Goal: Information Seeking & Learning: Check status

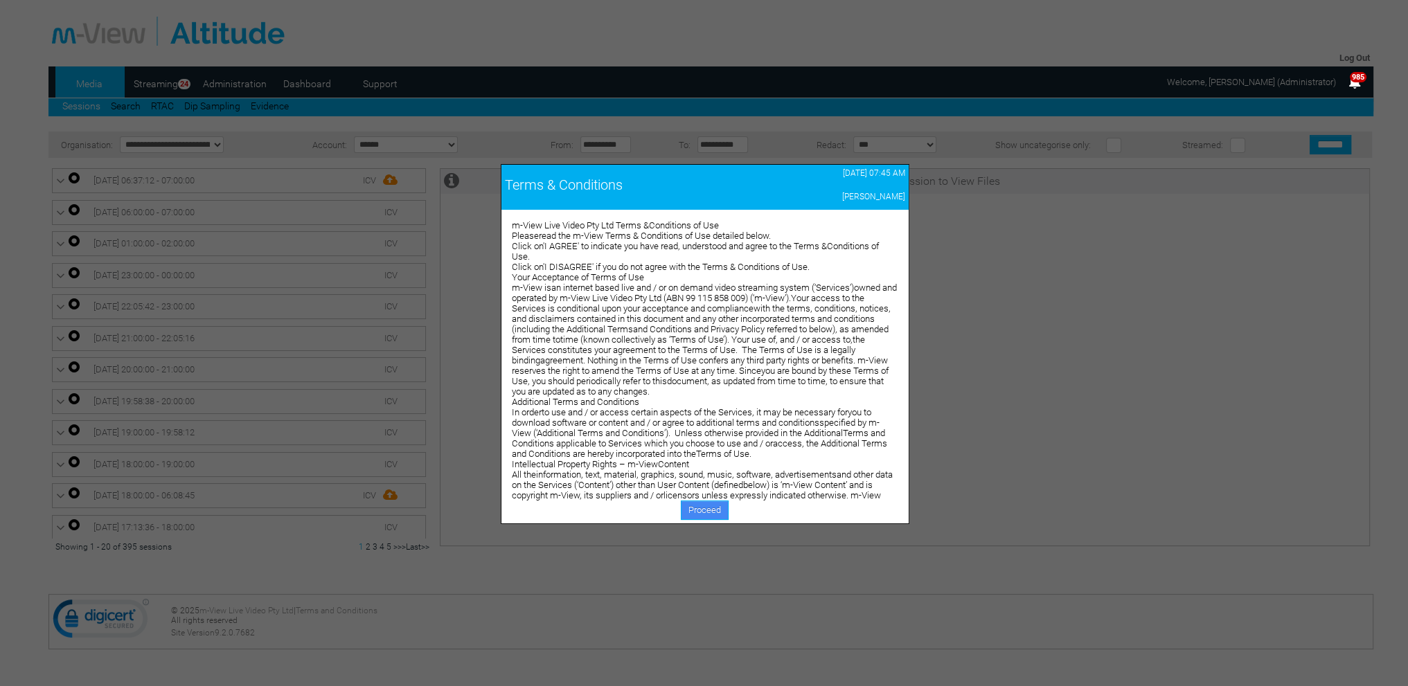
click at [688, 512] on link "Proceed" at bounding box center [705, 510] width 48 height 19
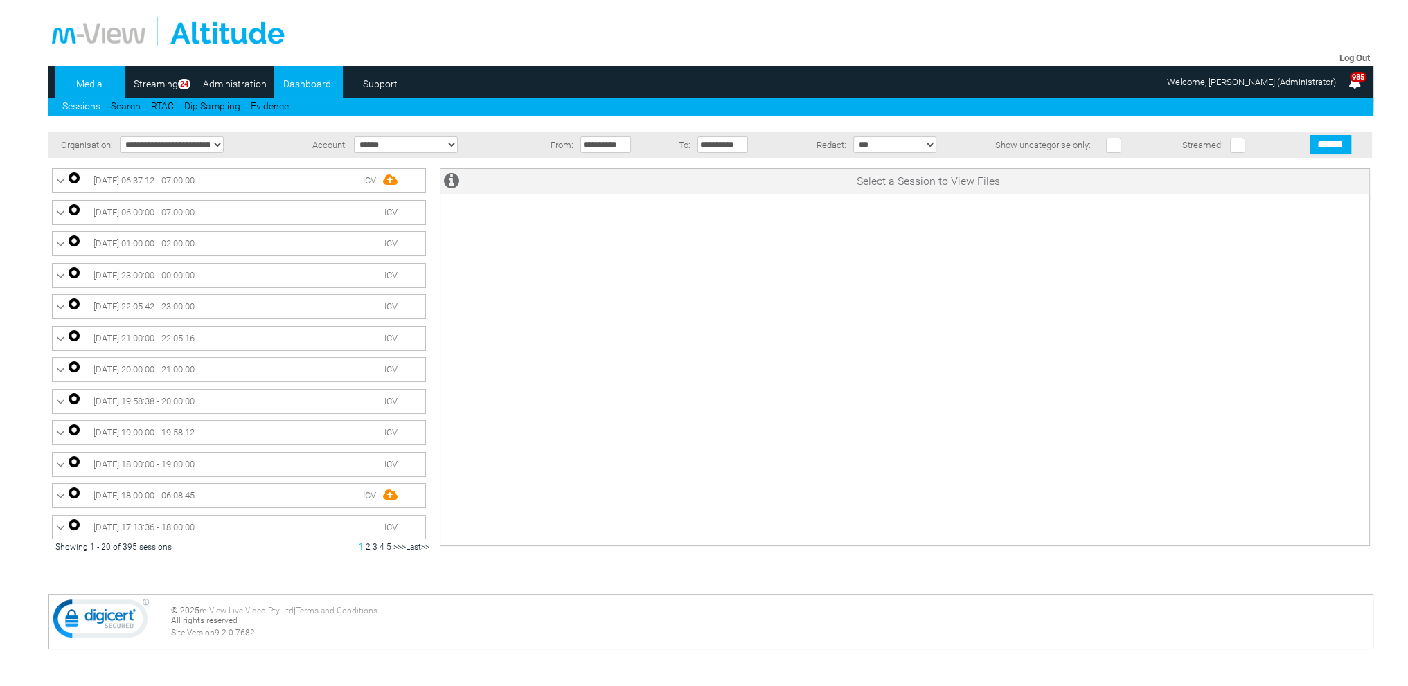
click at [296, 87] on link "Dashboard" at bounding box center [306, 83] width 67 height 21
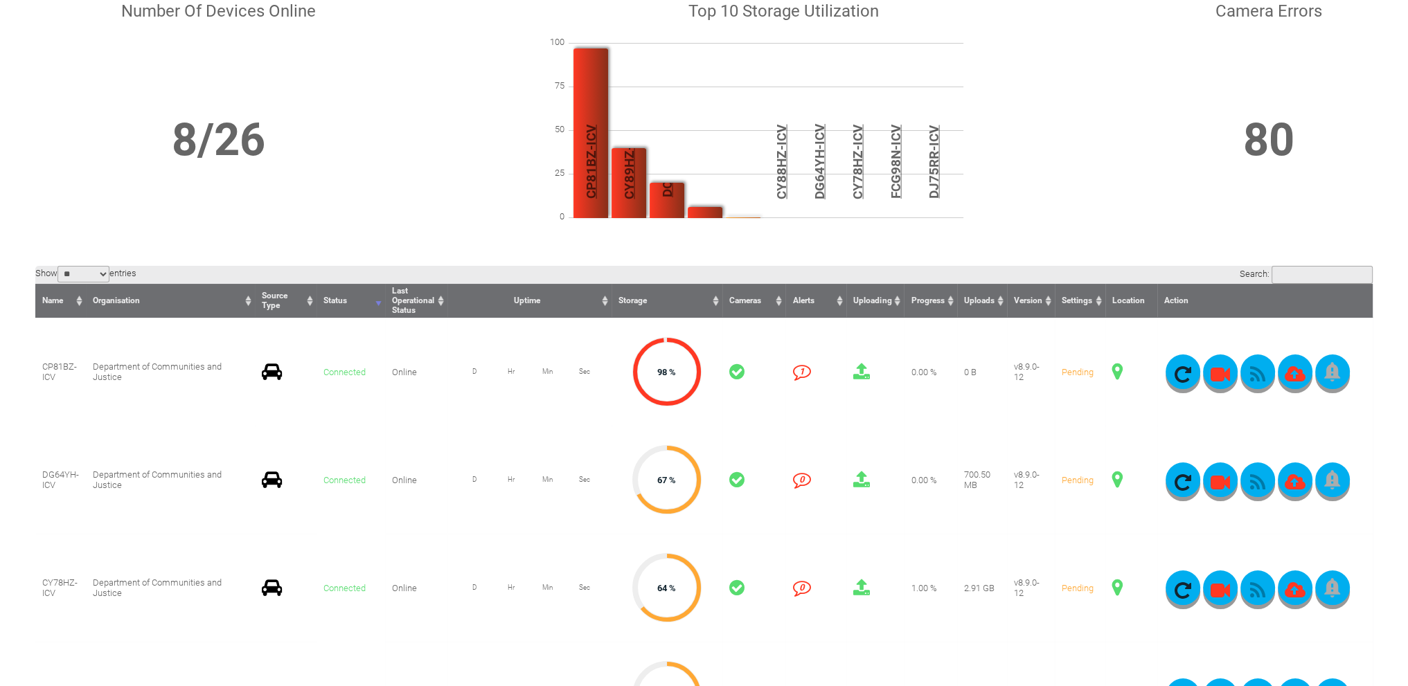
scroll to position [208, 0]
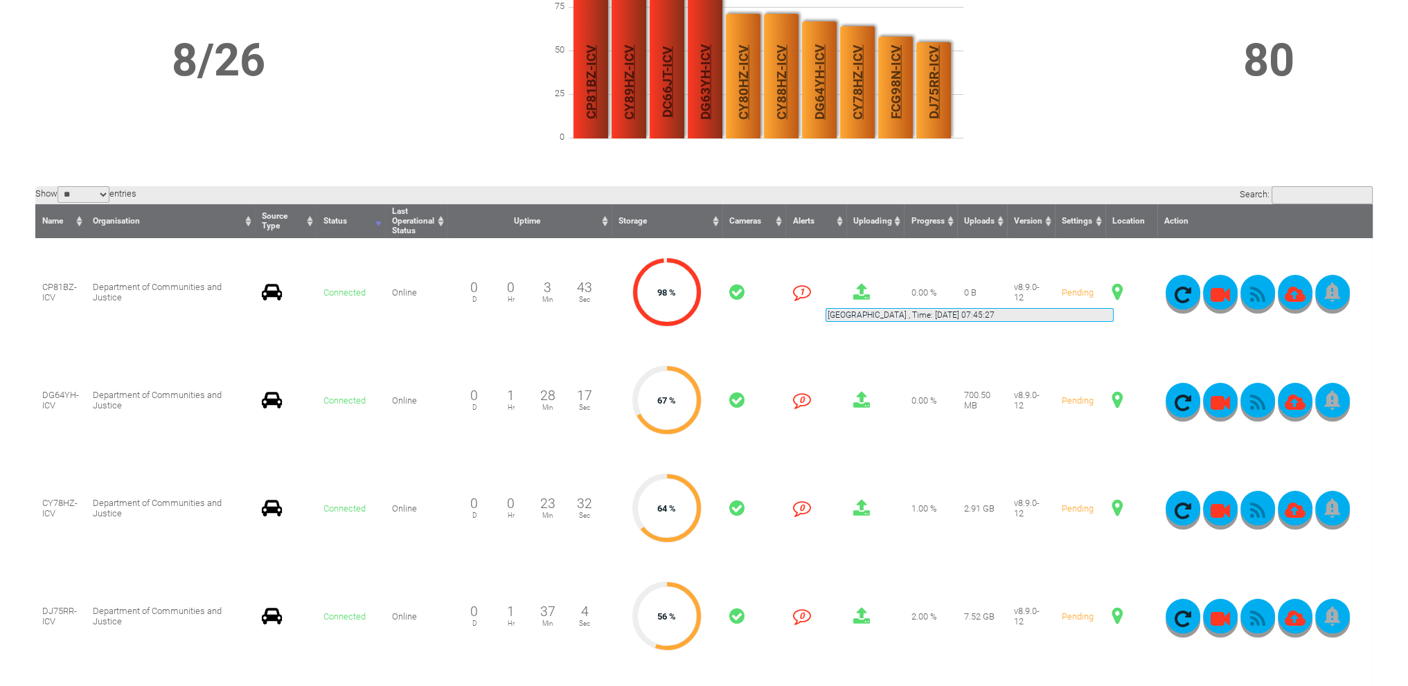
click at [1113, 291] on span at bounding box center [1117, 292] width 10 height 18
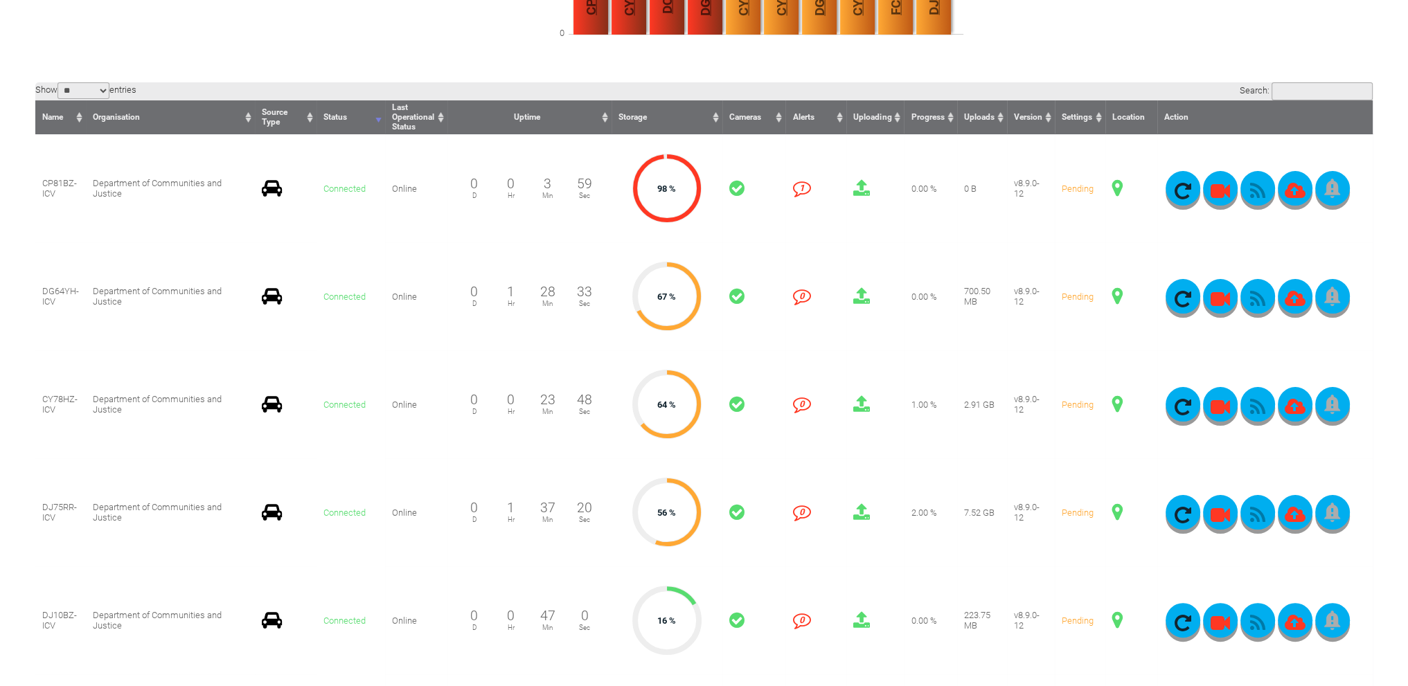
scroll to position [346, 0]
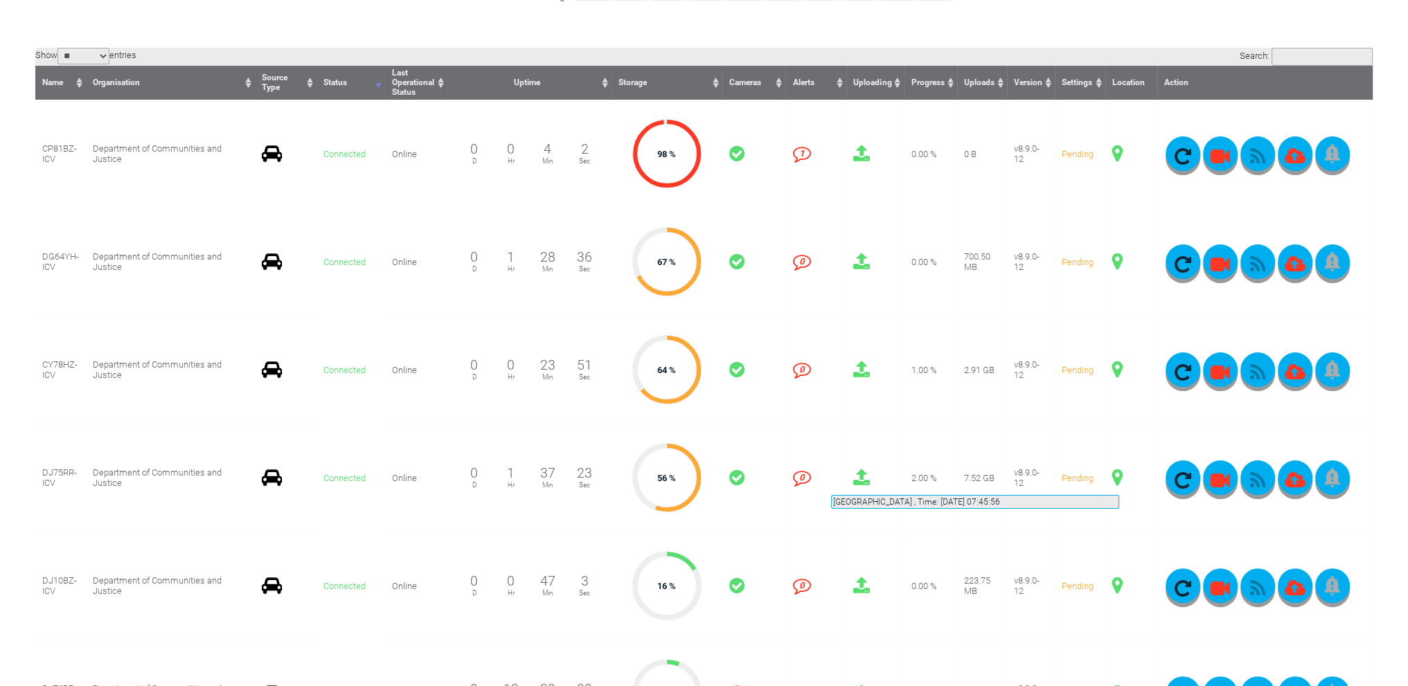
click at [1119, 478] on span at bounding box center [1117, 478] width 10 height 18
click at [1257, 154] on icon "button" at bounding box center [1257, 156] width 35 height 19
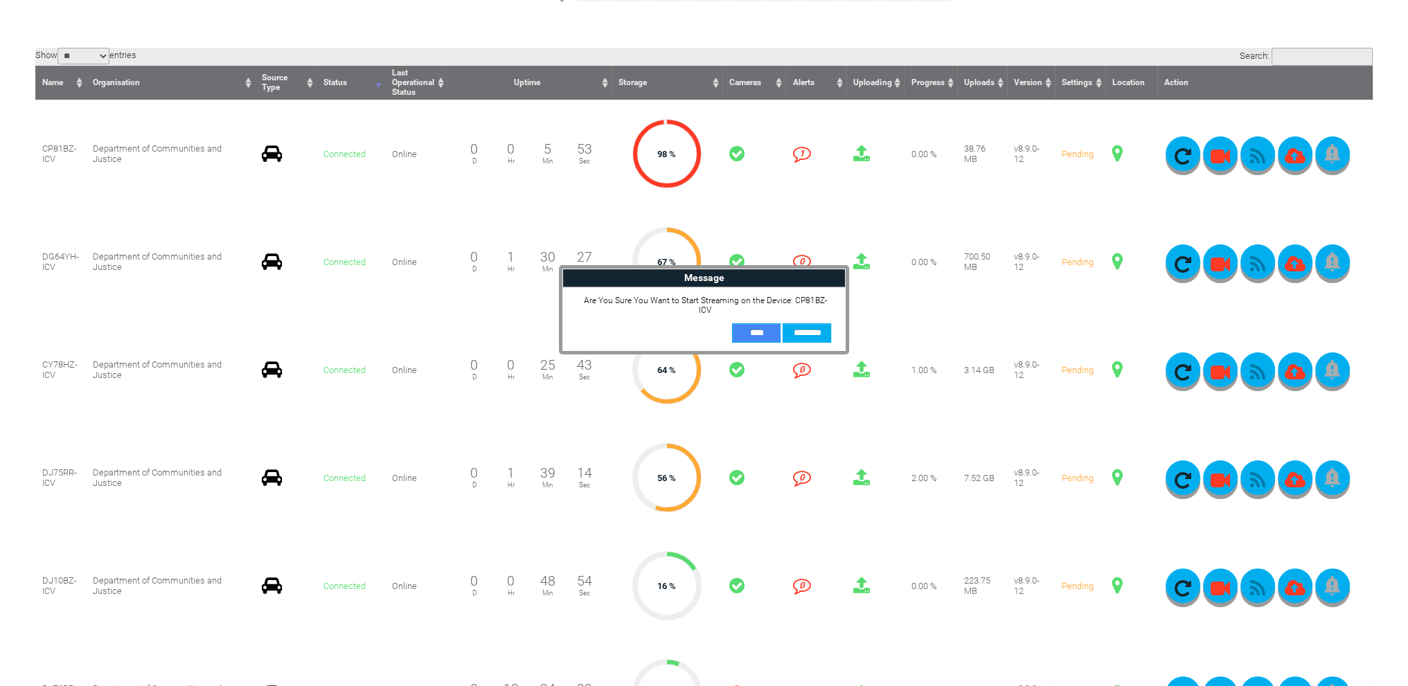
click at [770, 323] on input "**" at bounding box center [756, 332] width 48 height 19
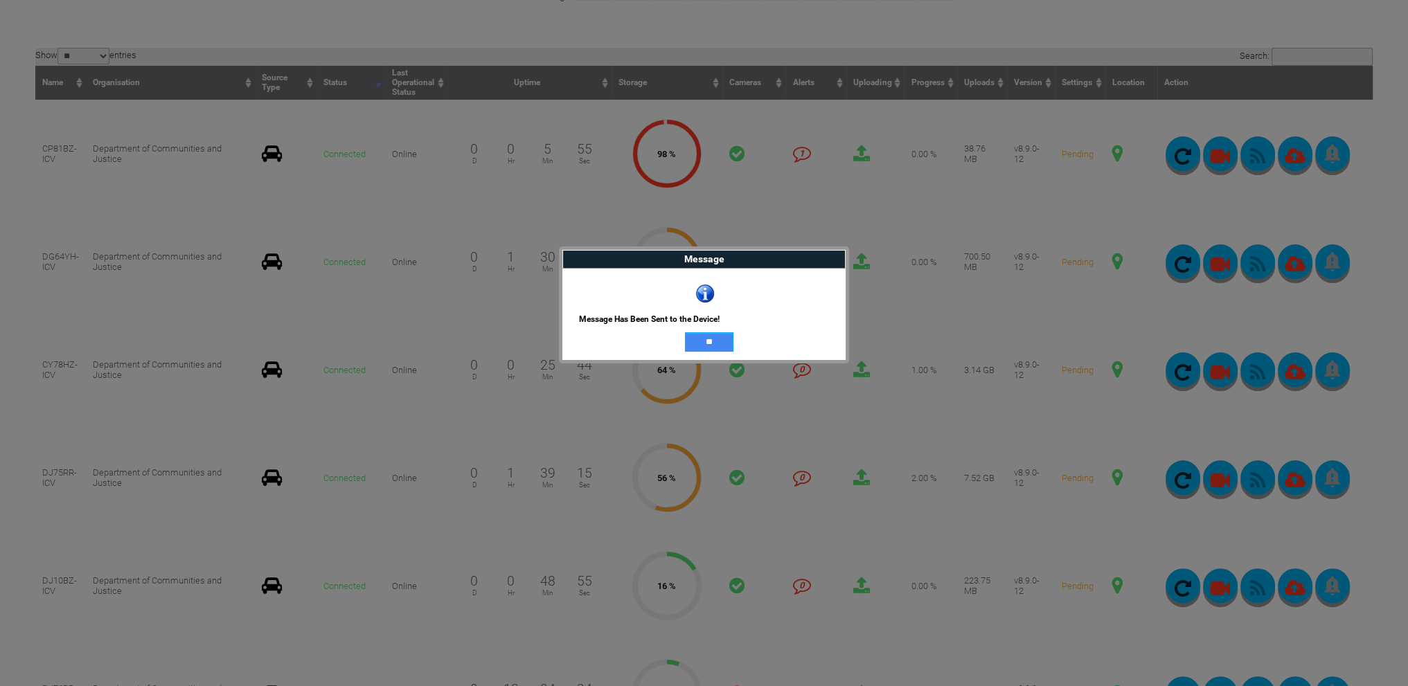
click at [709, 338] on input "**" at bounding box center [709, 341] width 48 height 19
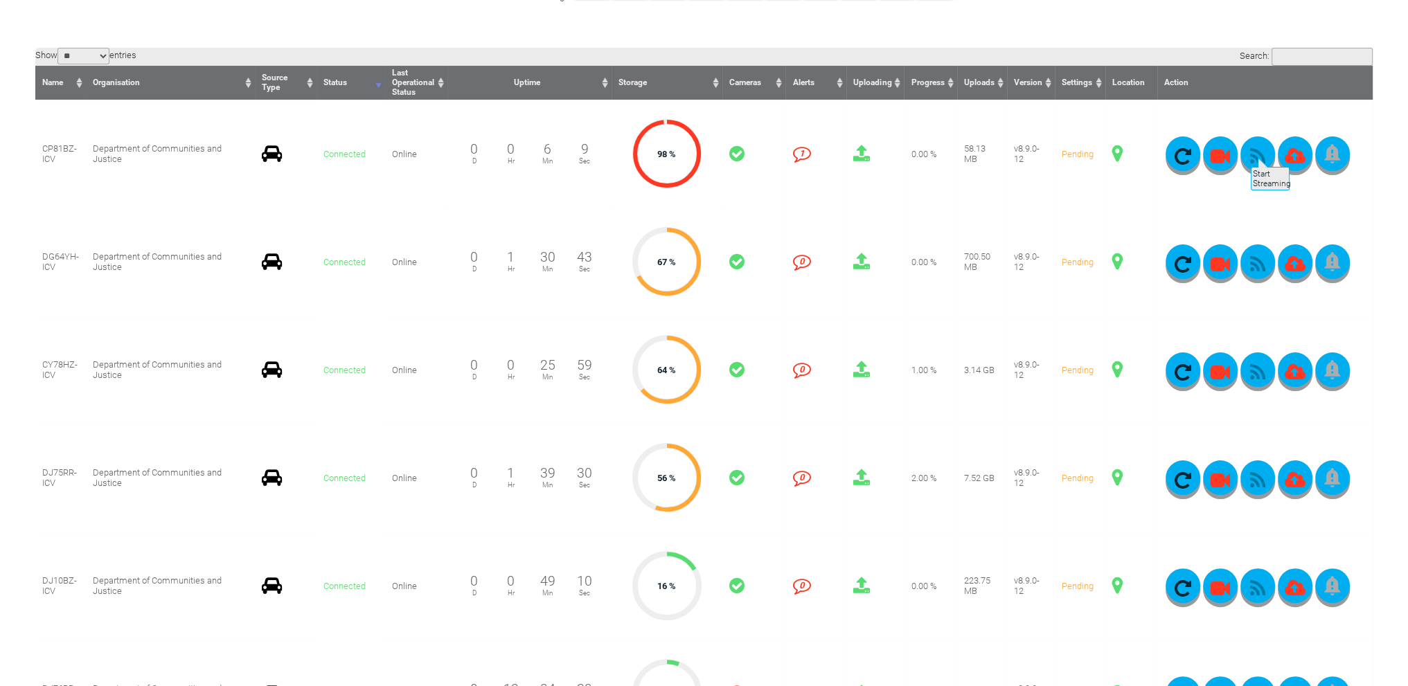
click at [1249, 150] on button "button" at bounding box center [1257, 153] width 35 height 35
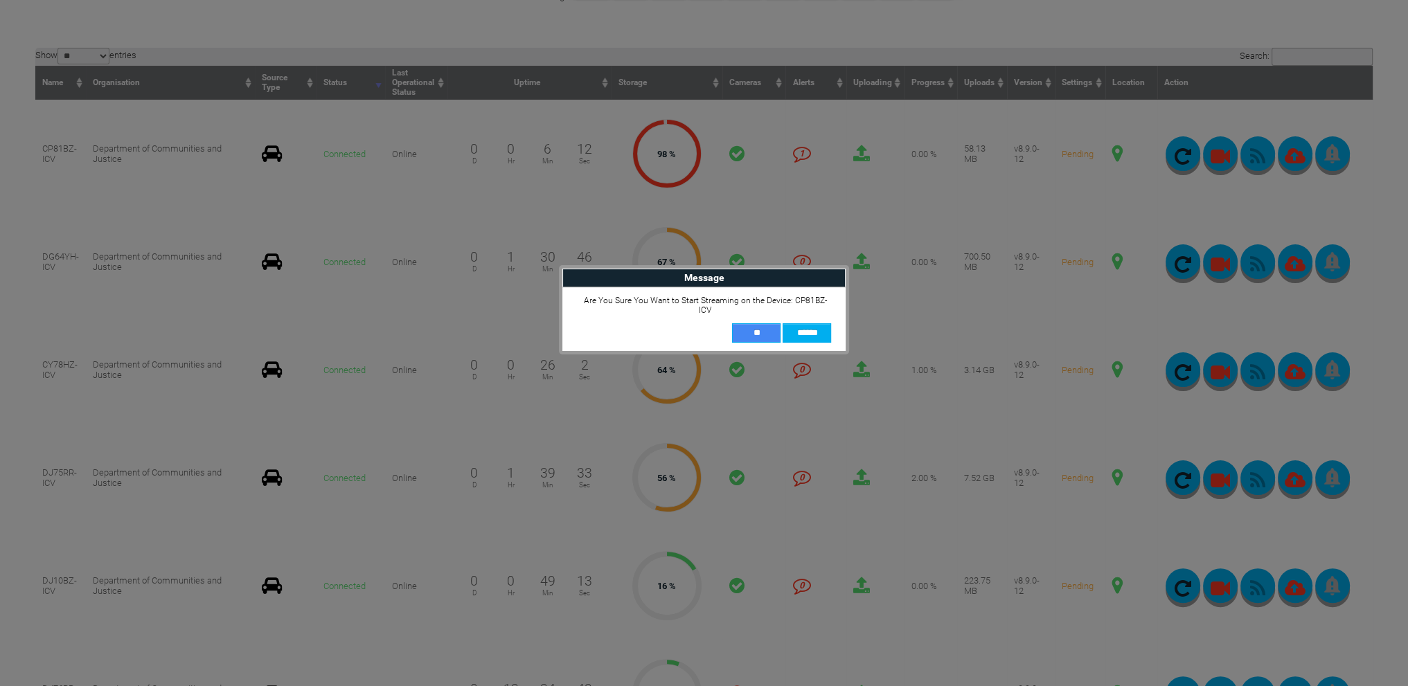
click at [762, 323] on input "**" at bounding box center [756, 332] width 48 height 19
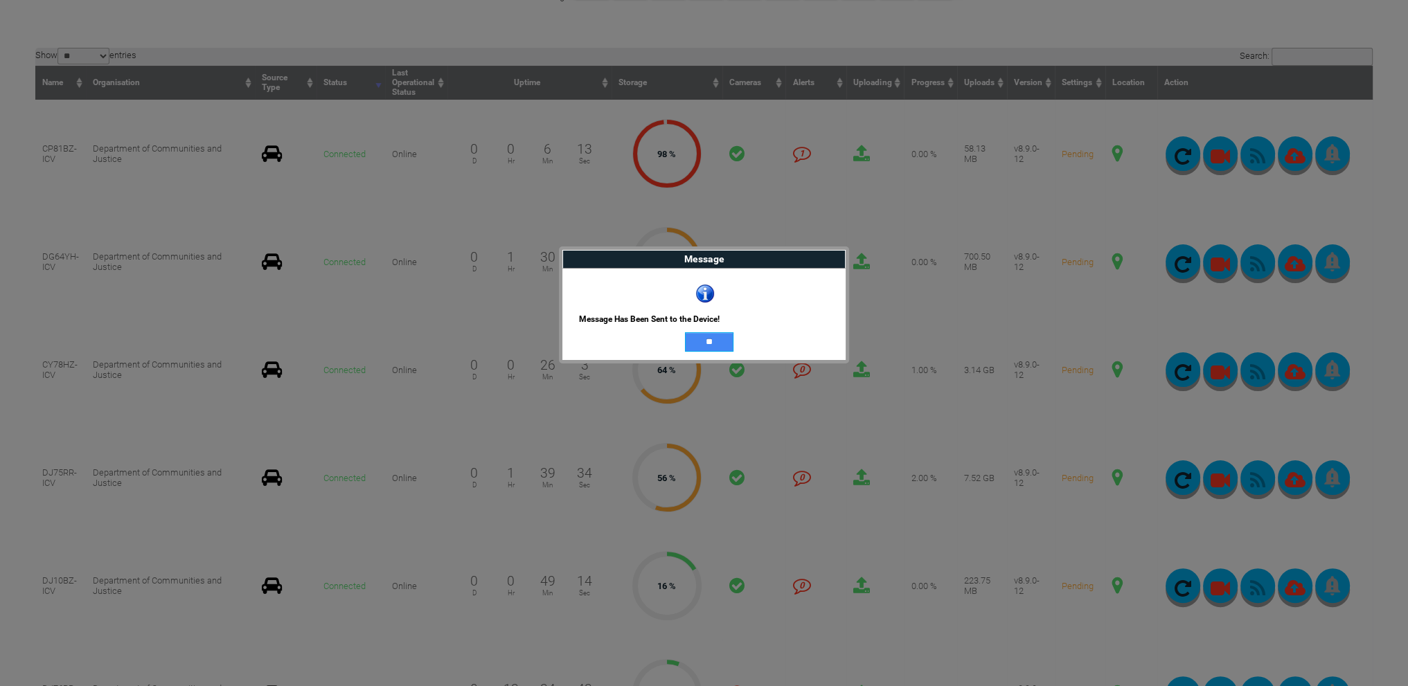
click at [727, 337] on input "**" at bounding box center [709, 341] width 48 height 19
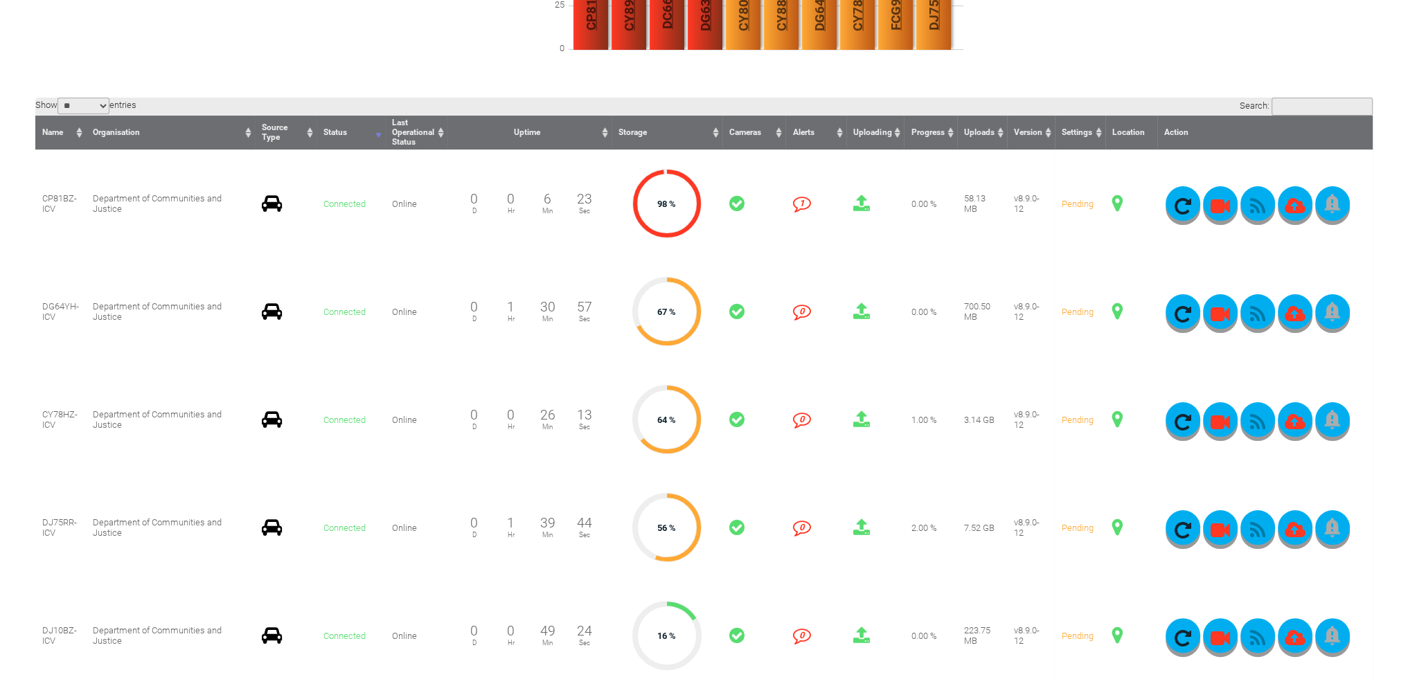
scroll to position [277, 0]
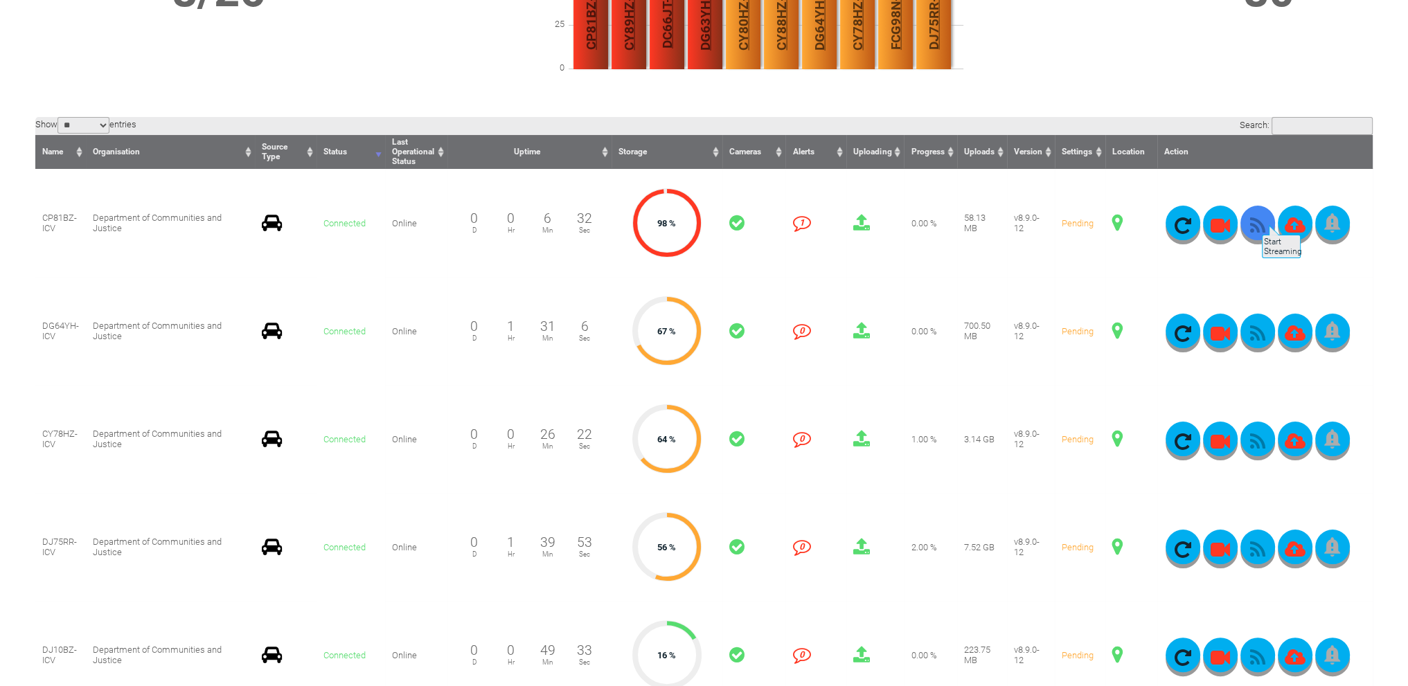
click at [1260, 218] on button "button" at bounding box center [1257, 223] width 35 height 35
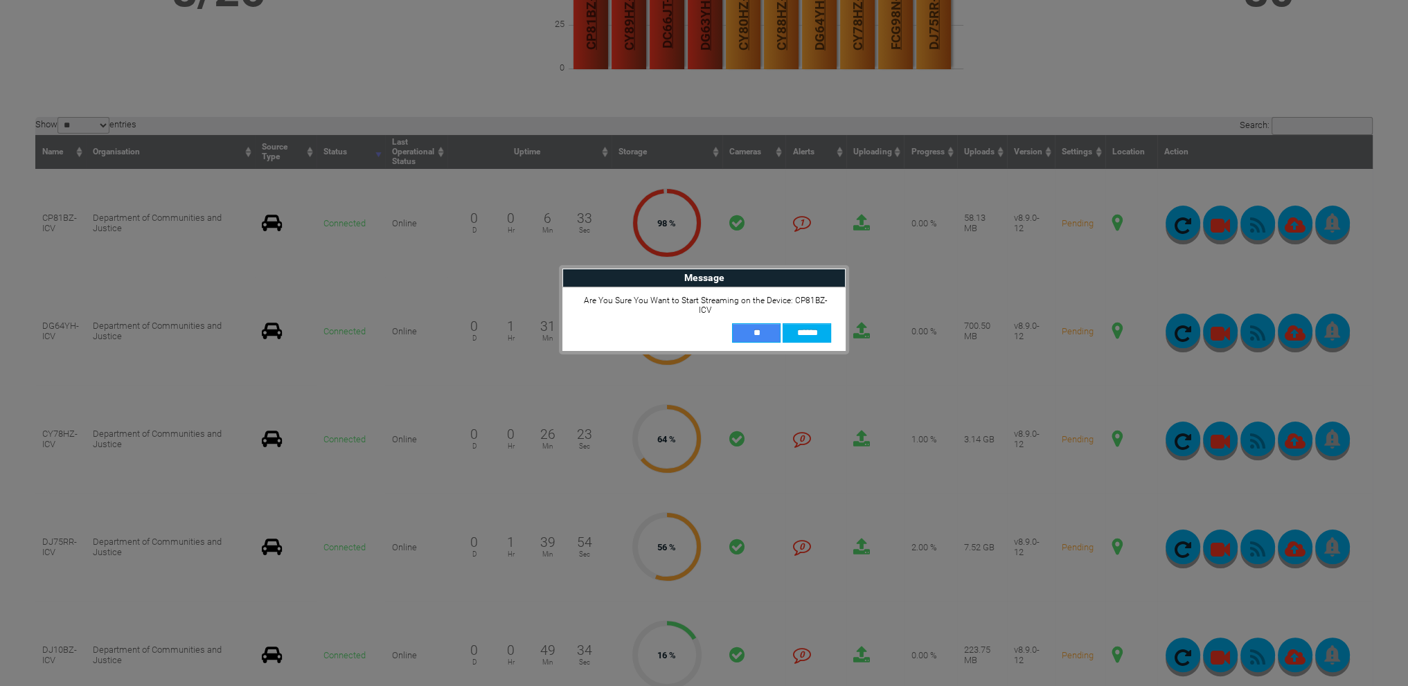
click at [762, 324] on input "**" at bounding box center [756, 332] width 48 height 19
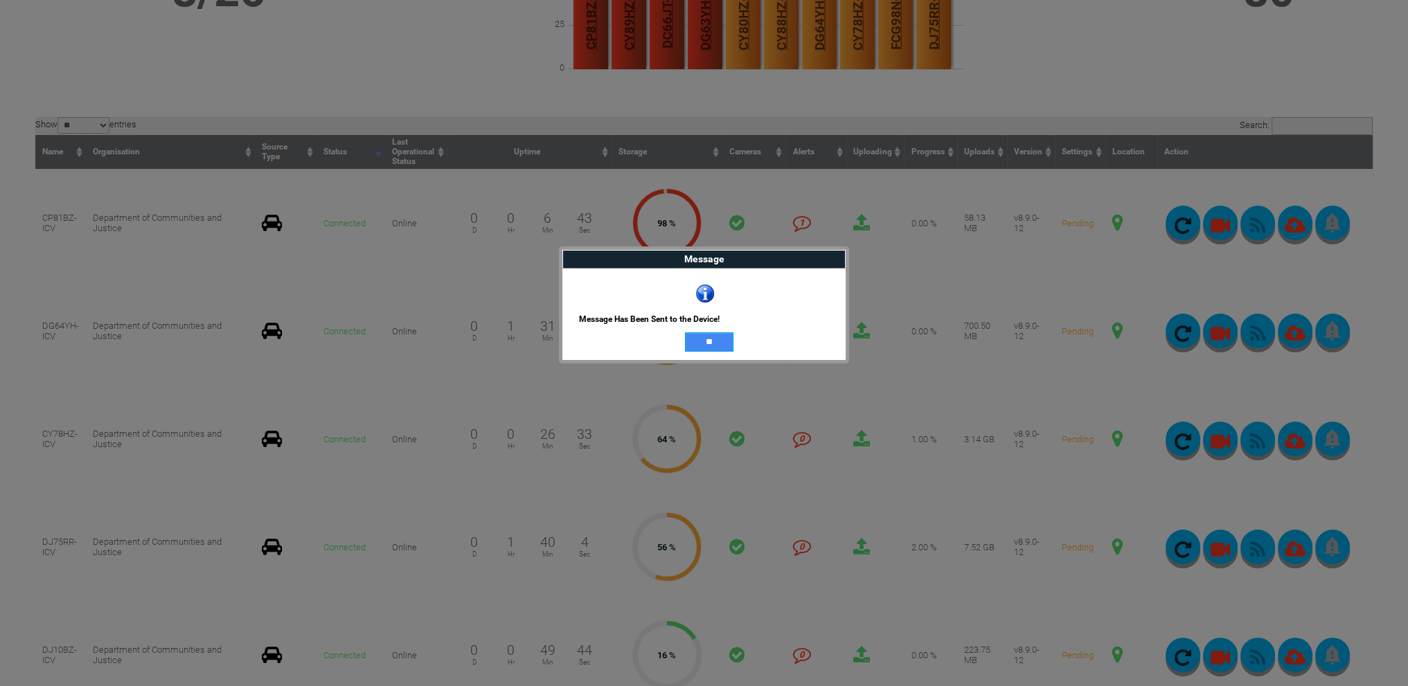
click at [690, 337] on input "**" at bounding box center [709, 341] width 48 height 19
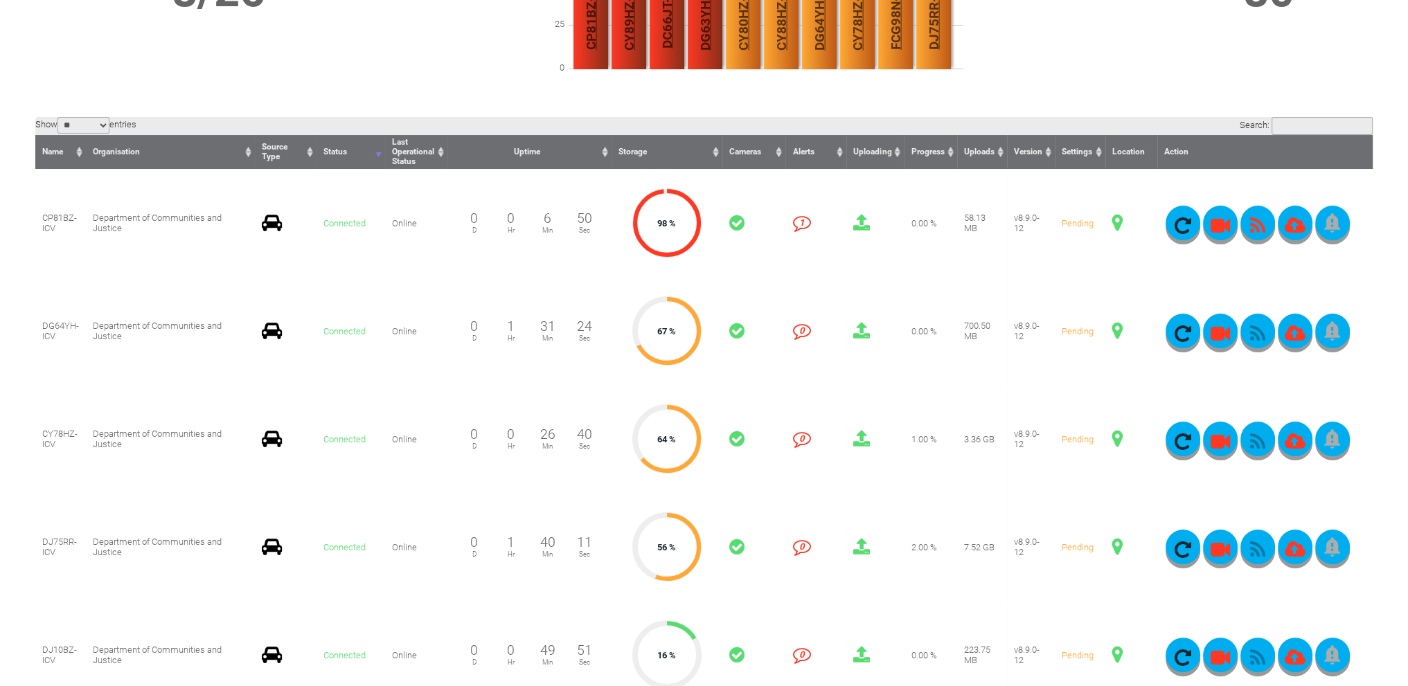
scroll to position [0, 0]
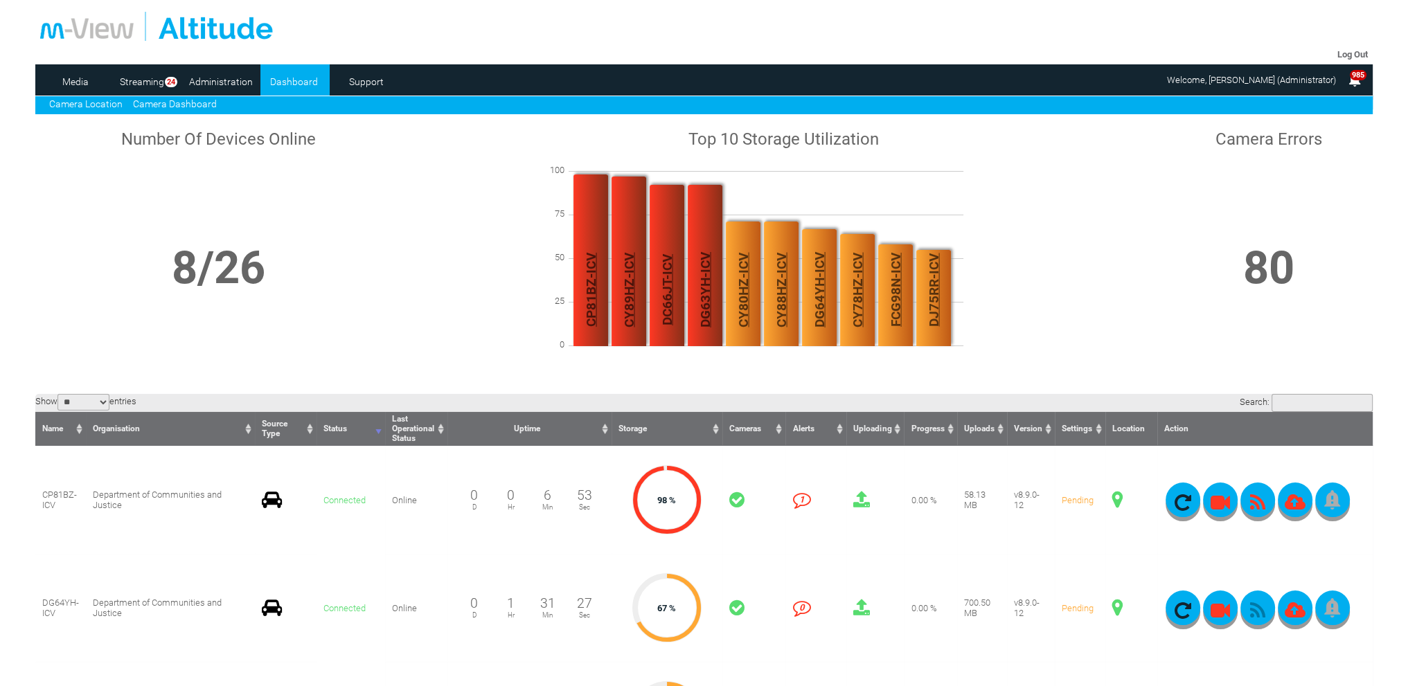
click at [107, 102] on link "Camera Location" at bounding box center [85, 103] width 73 height 11
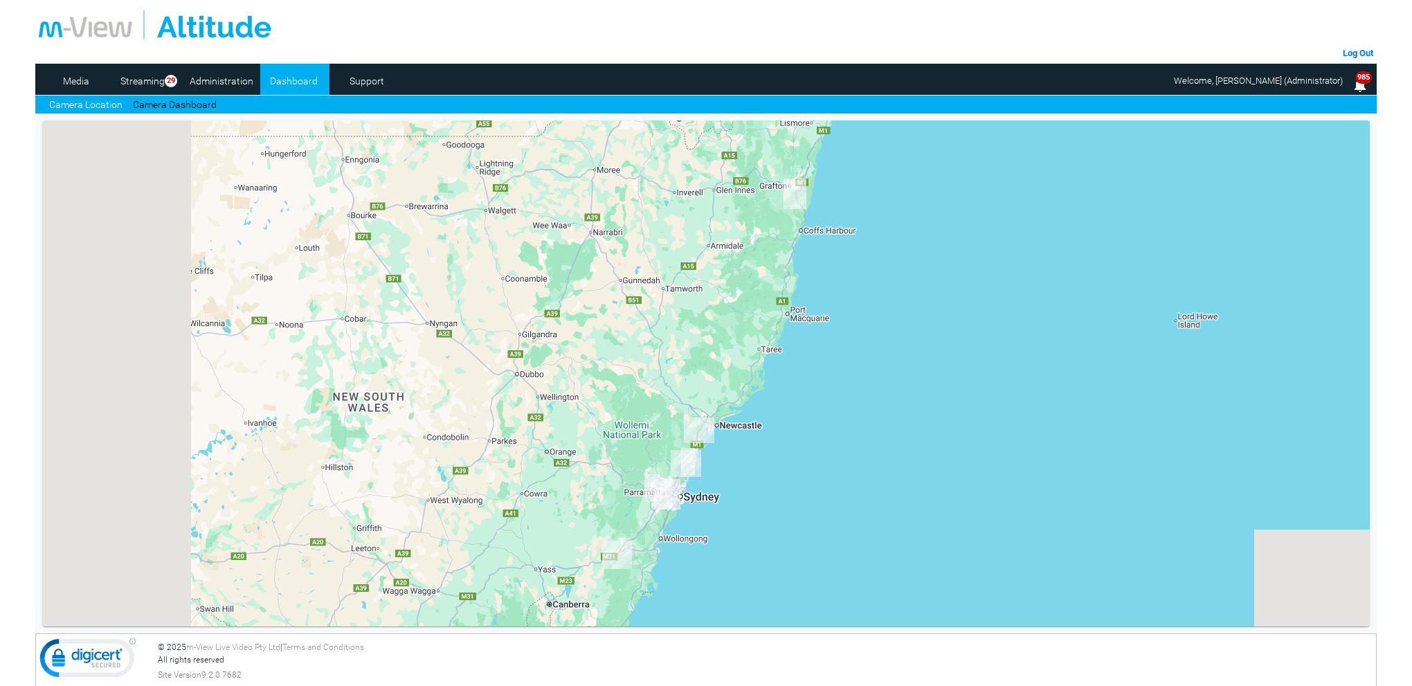
click at [798, 192] on img "CP81BZ-ICV" at bounding box center [795, 194] width 23 height 30
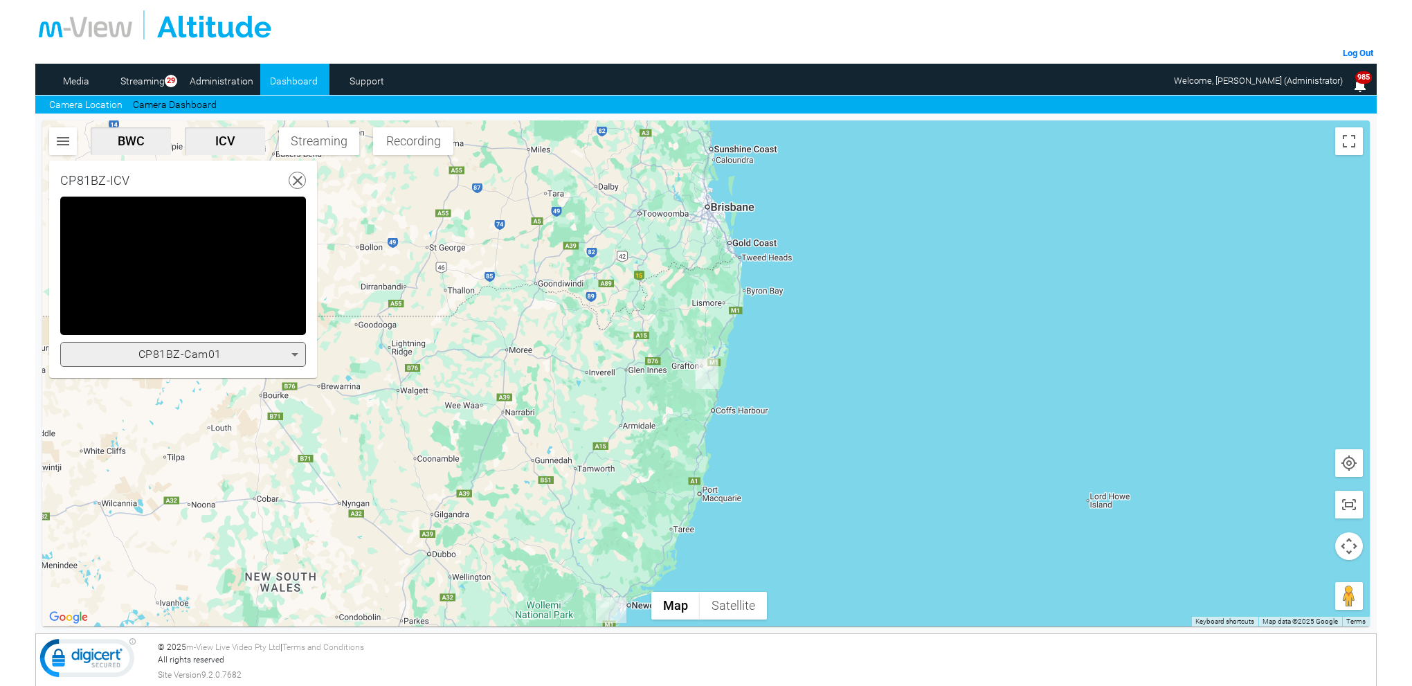
click at [296, 357] on icon at bounding box center [295, 354] width 17 height 17
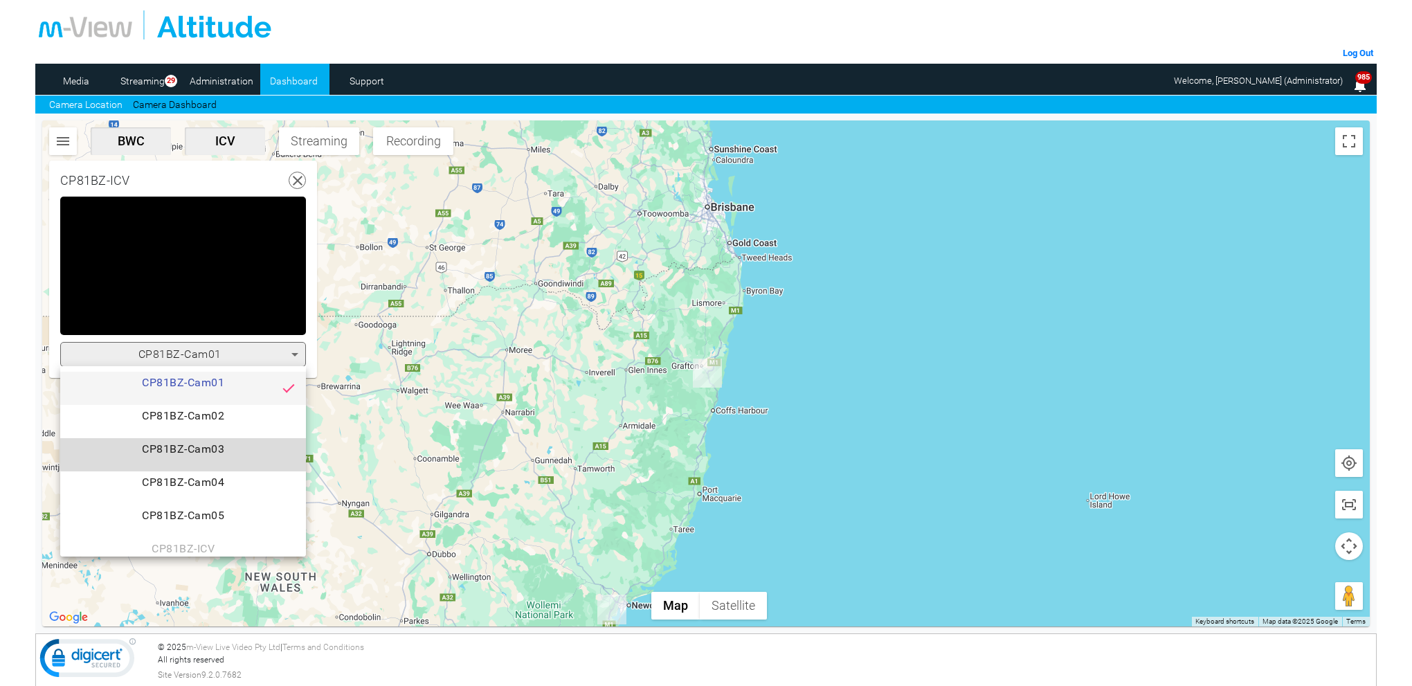
click at [229, 454] on span "CP81BZ-Cam03" at bounding box center [183, 455] width 224 height 28
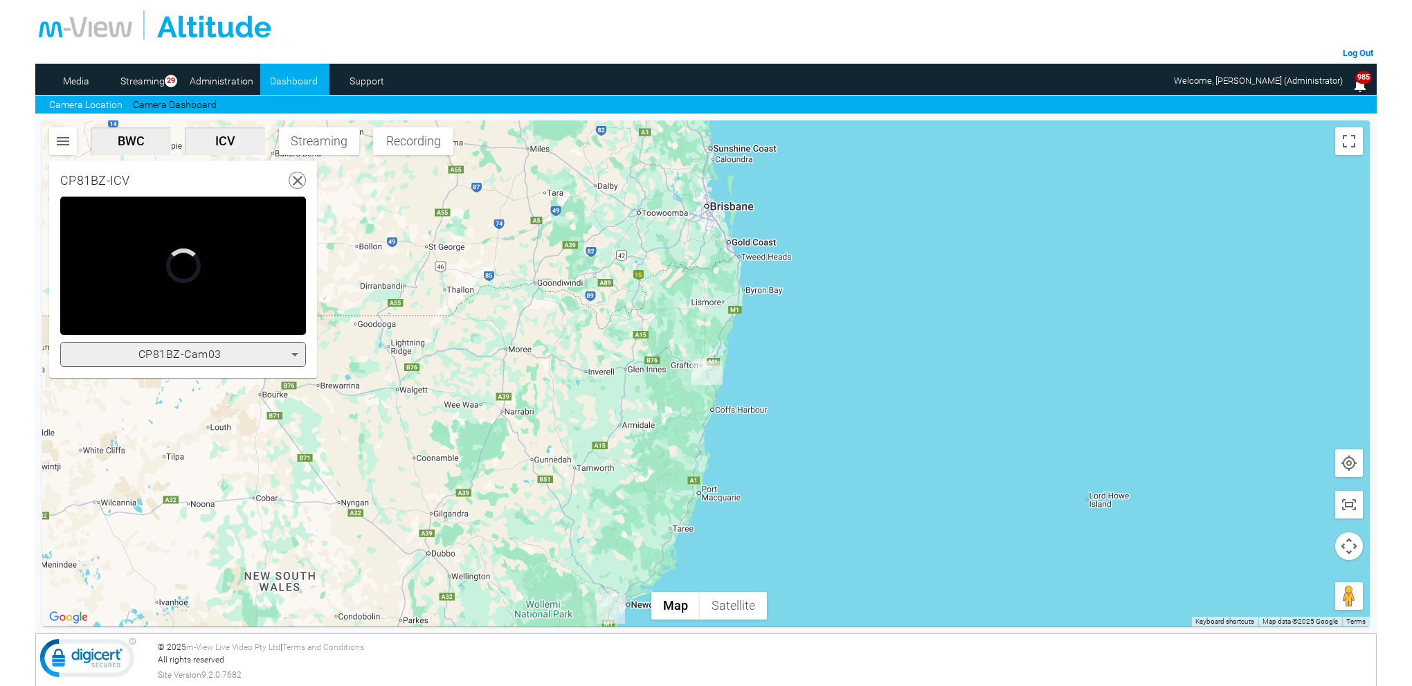
click at [291, 352] on icon at bounding box center [295, 354] width 17 height 17
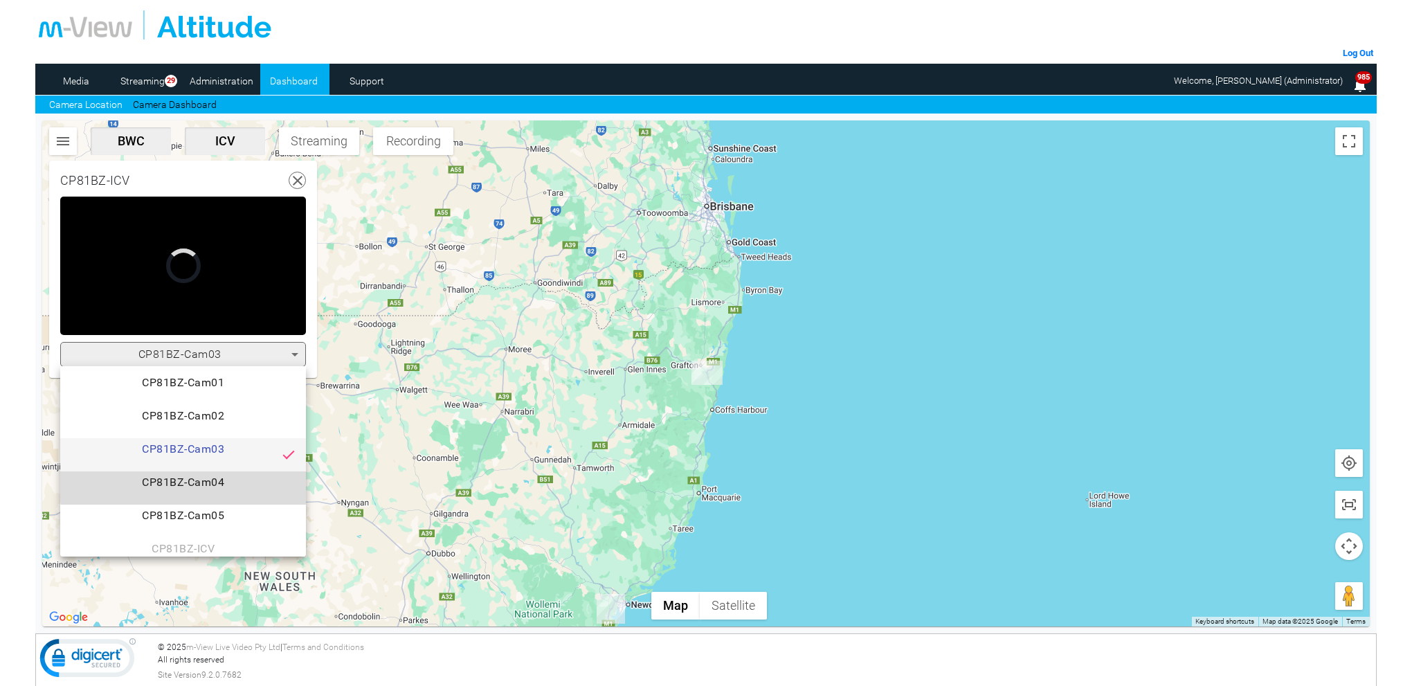
click at [216, 481] on span "CP81BZ-Cam04" at bounding box center [183, 488] width 224 height 28
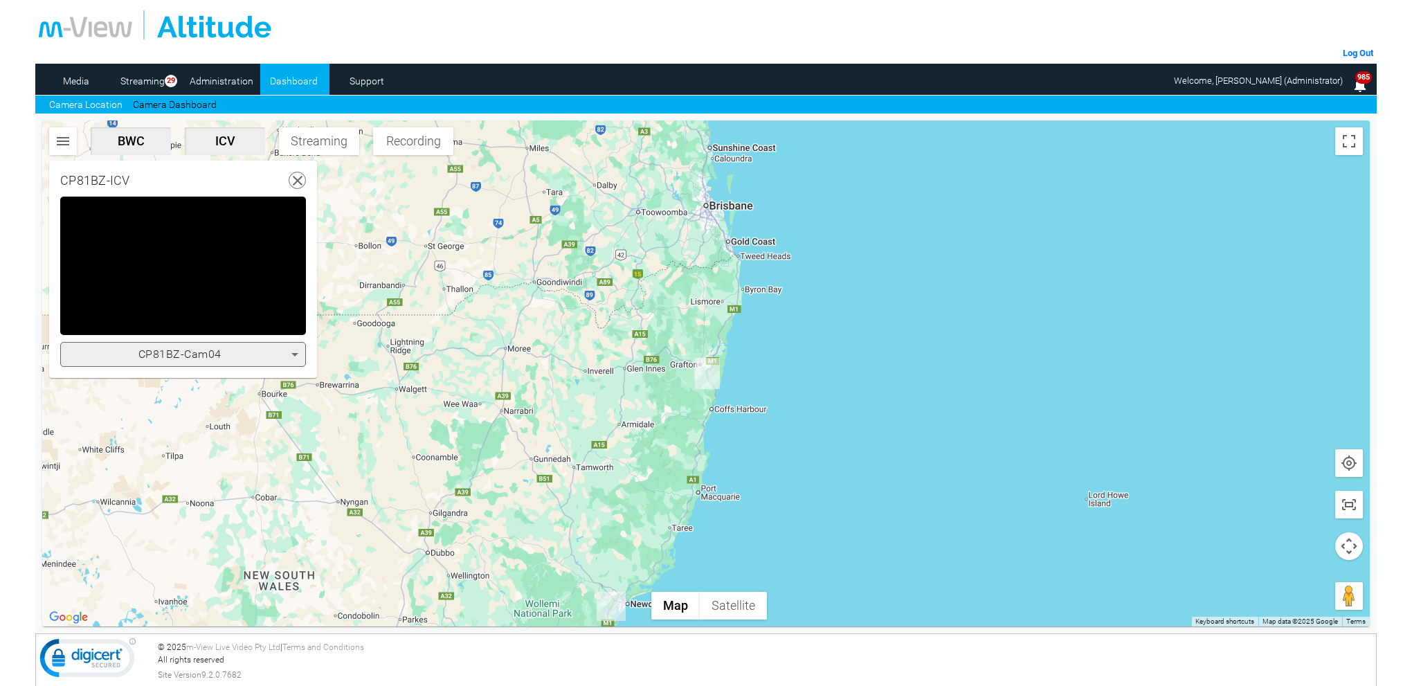
click at [300, 354] on icon at bounding box center [295, 354] width 17 height 17
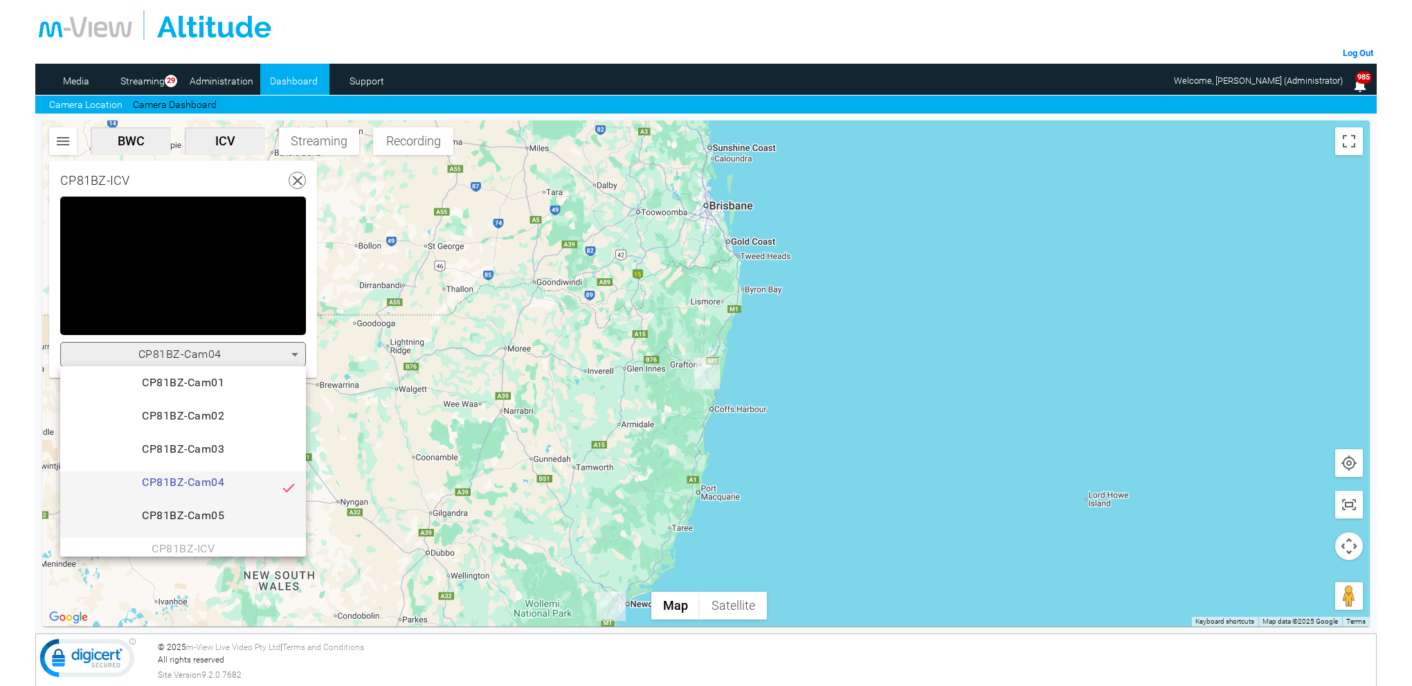
click at [204, 519] on span "CP81BZ-Cam05" at bounding box center [183, 522] width 224 height 28
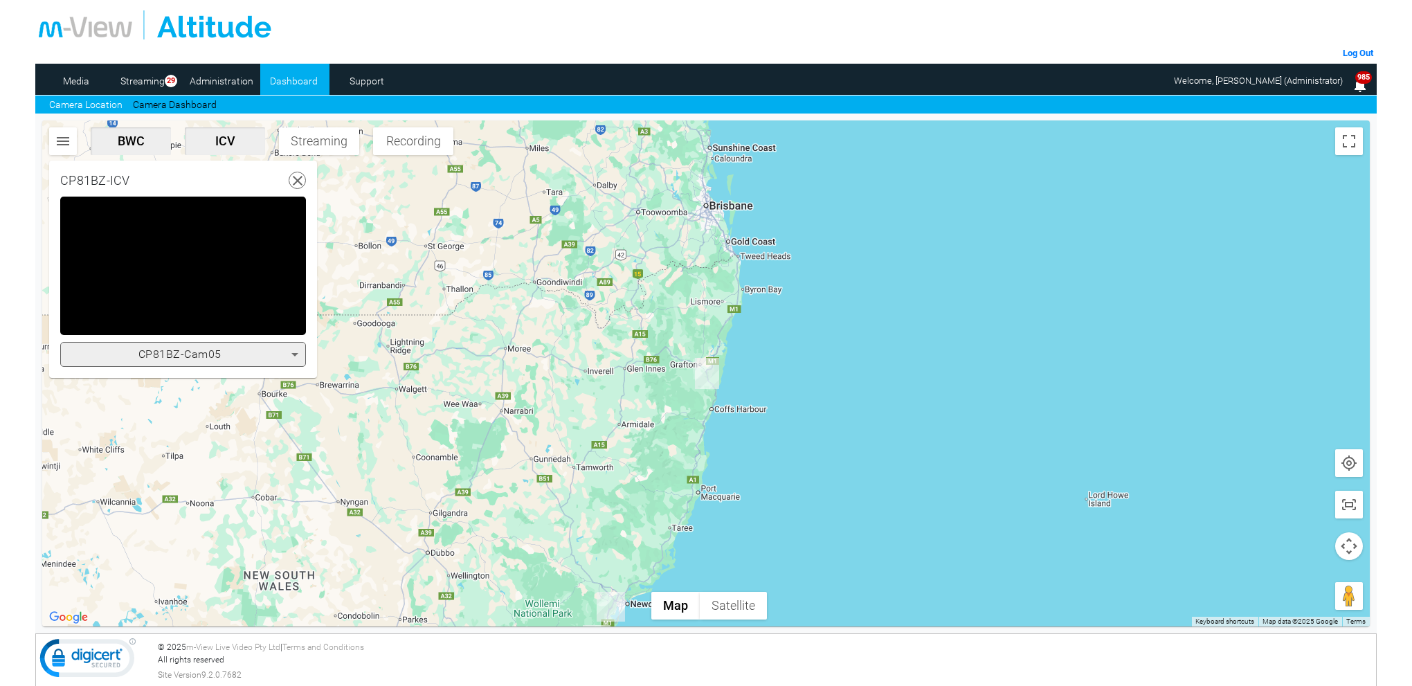
click at [298, 348] on icon at bounding box center [295, 354] width 17 height 17
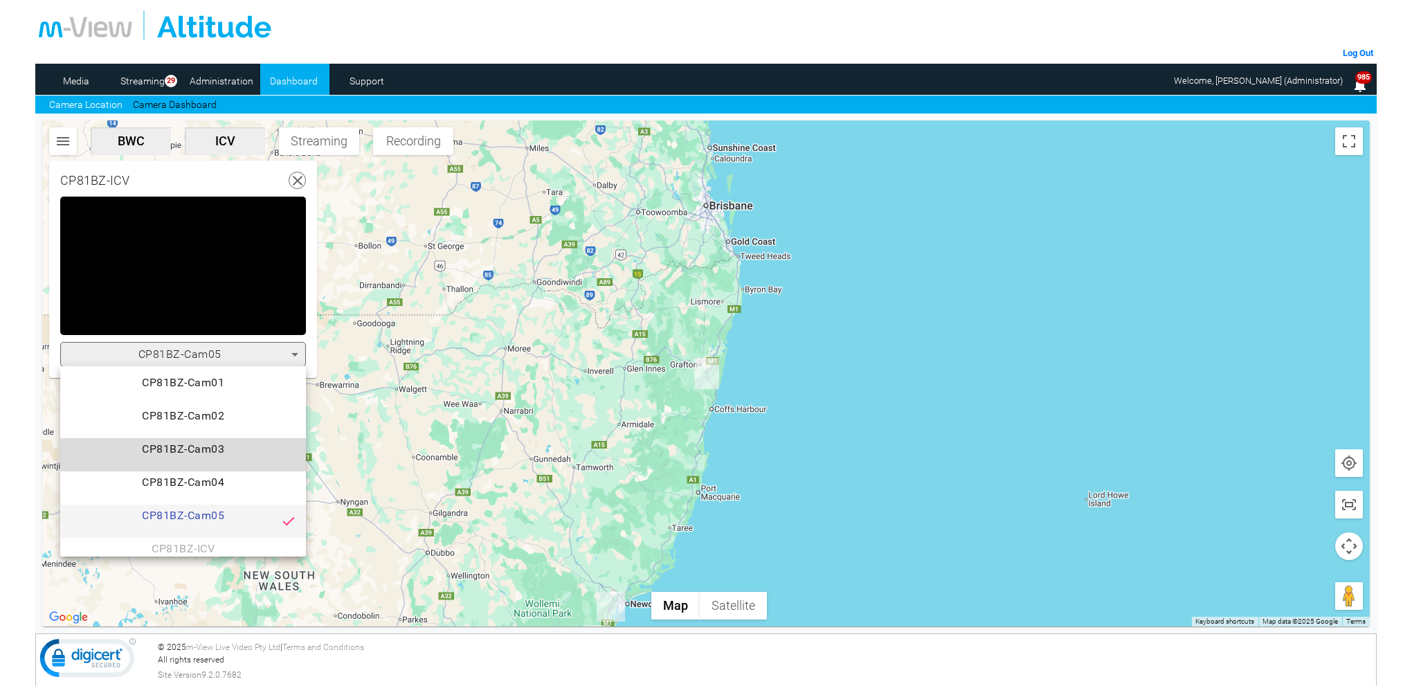
click at [223, 440] on mat-option "CP81BZ-Cam03" at bounding box center [183, 454] width 246 height 33
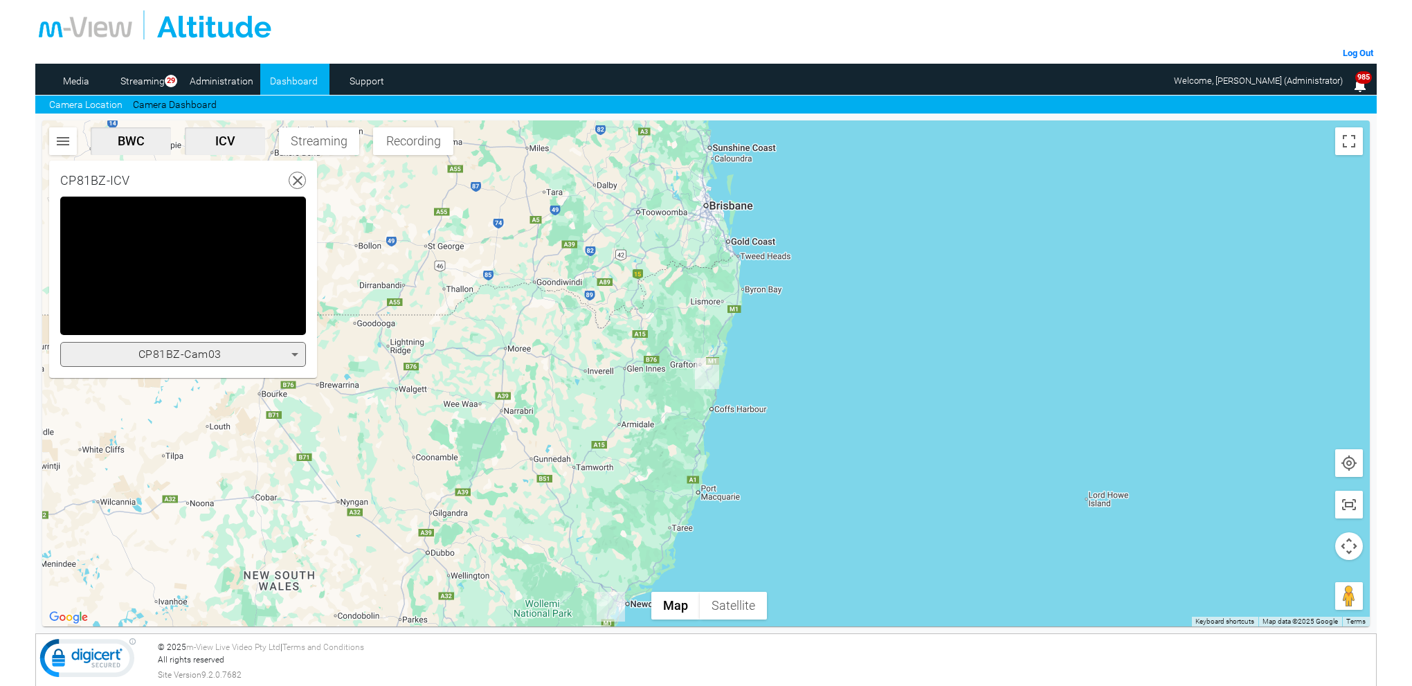
click at [296, 357] on icon at bounding box center [295, 354] width 17 height 17
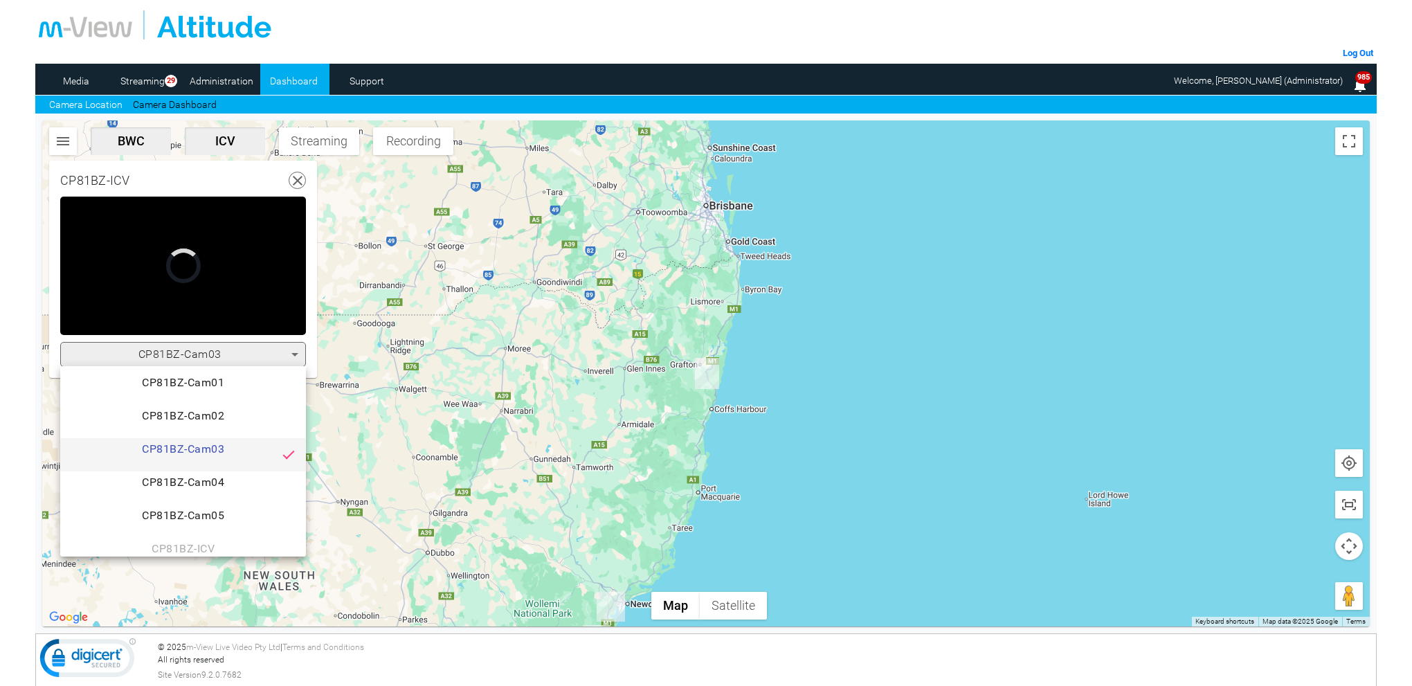
click at [413, 370] on div at bounding box center [706, 343] width 1412 height 686
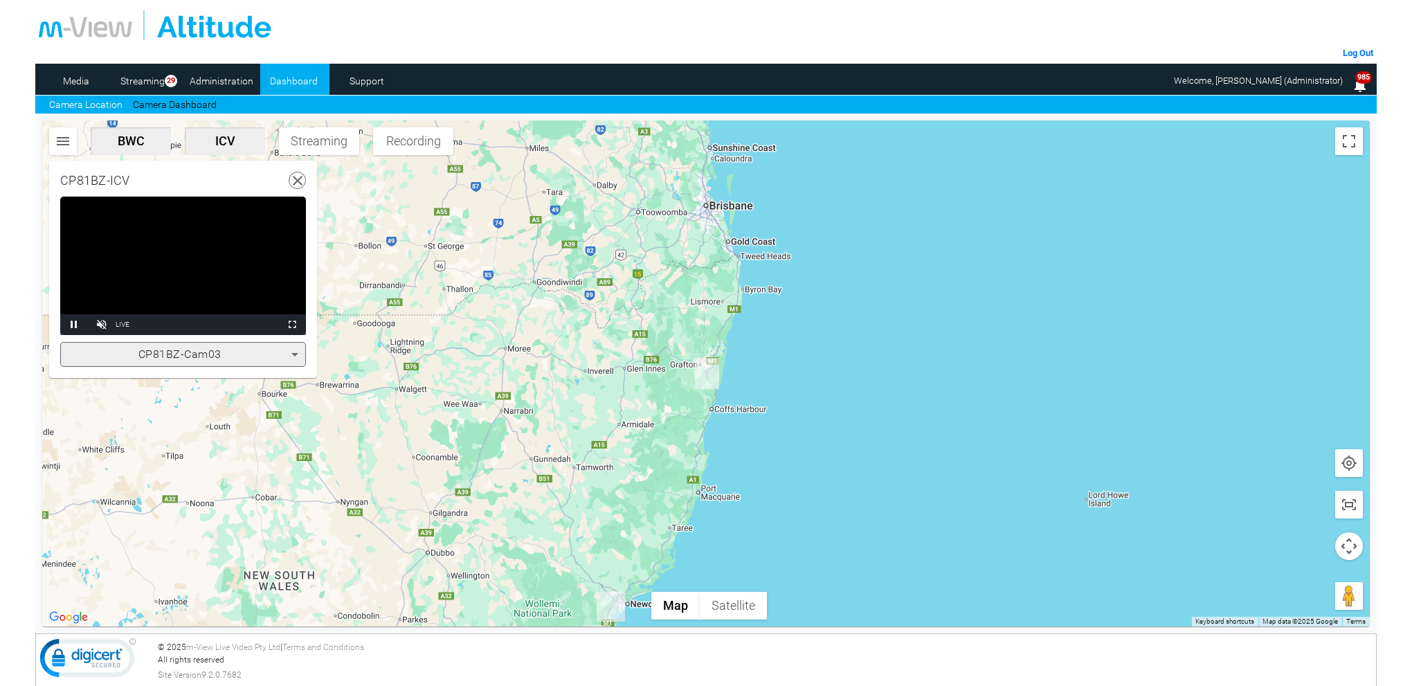
click at [229, 267] on video "Video Player" at bounding box center [183, 266] width 246 height 138
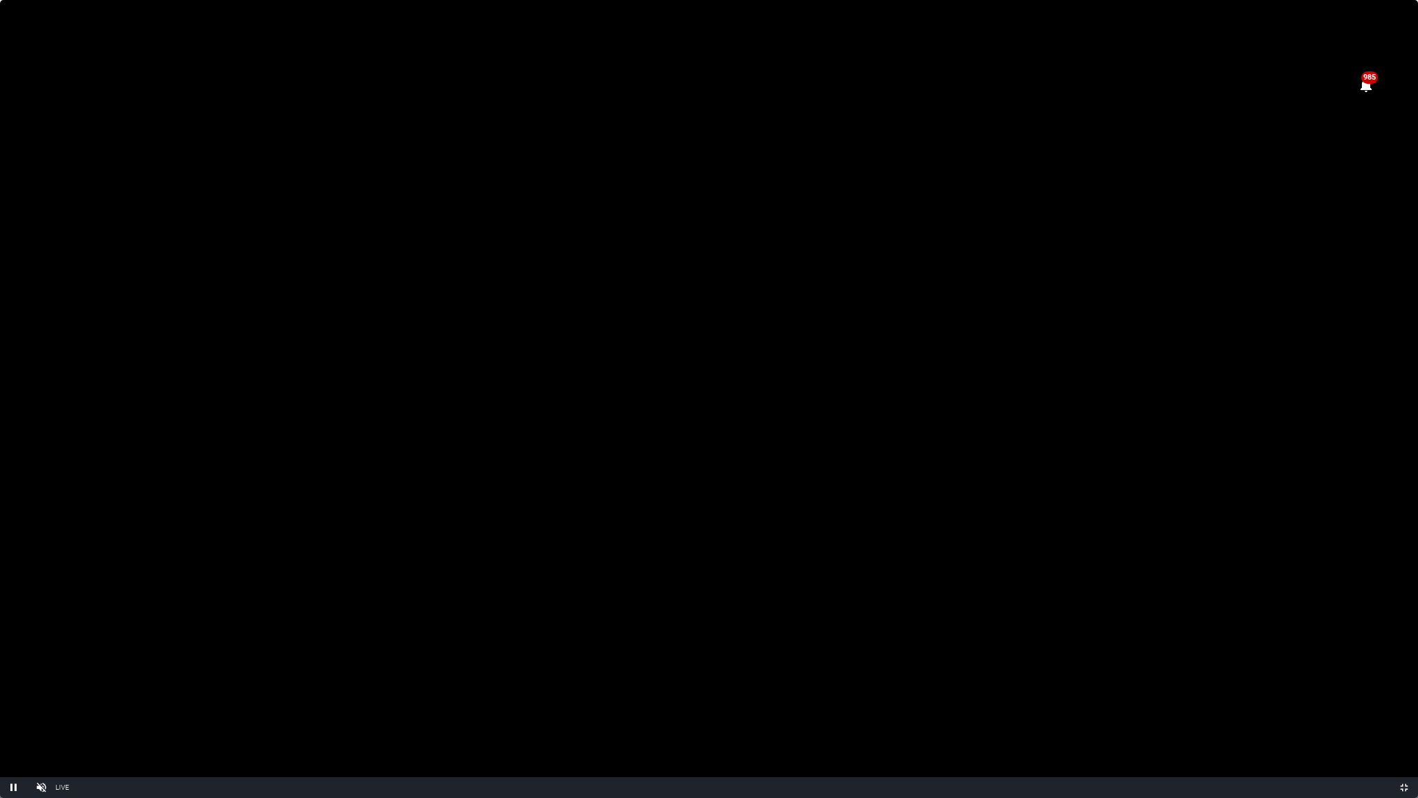
click at [1070, 326] on video "Video Player" at bounding box center [709, 399] width 1418 height 798
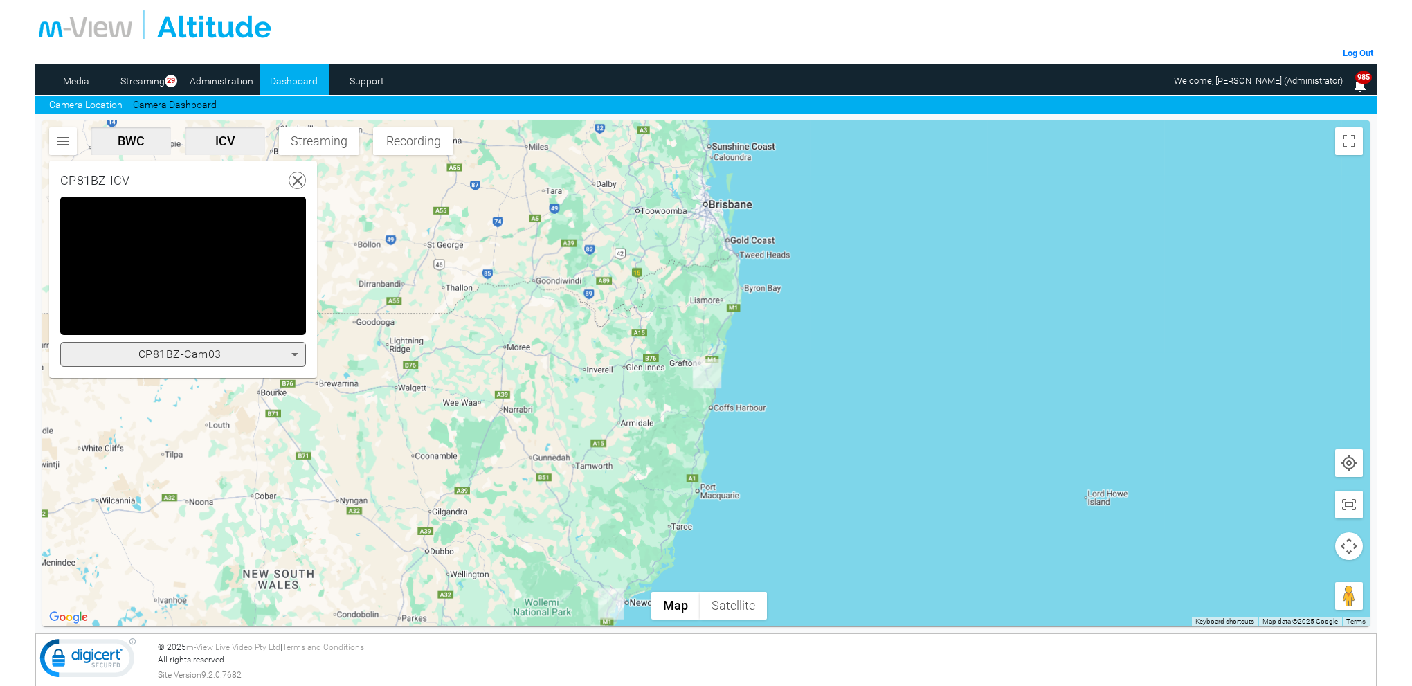
click at [298, 182] on icon at bounding box center [297, 180] width 17 height 17
